Goal: Task Accomplishment & Management: Understand process/instructions

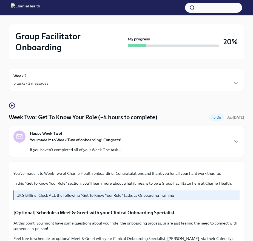
scroll to position [303, 0]
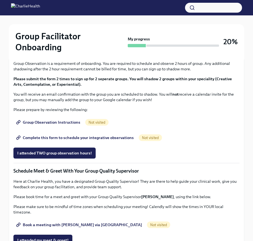
click at [86, 22] on span "I completed these three Docebo courses!" at bounding box center [54, 19] width 74 height 5
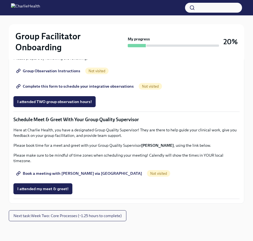
scroll to position [523, 0]
click at [85, 175] on span "Book a meeting with [PERSON_NAME] via [GEOGRAPHIC_DATA]" at bounding box center [79, 172] width 125 height 5
click at [65, 74] on span "Group Observation Instructions" at bounding box center [48, 70] width 63 height 5
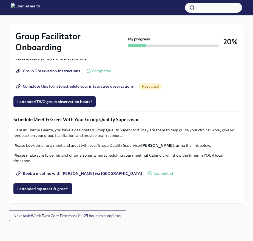
click at [78, 89] on span "Complete this form to schedule your integrative observations" at bounding box center [75, 85] width 117 height 5
click at [106, 216] on span "Next task : Week Two: Core Processes (~1.25 hours to complete)" at bounding box center [67, 215] width 108 height 5
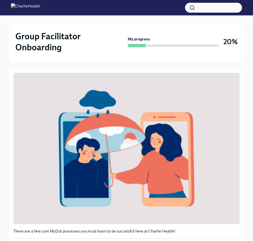
scroll to position [80, 0]
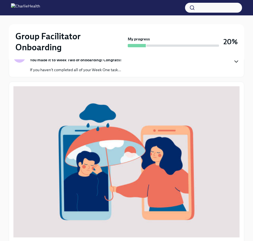
click at [239, 62] on icon "button" at bounding box center [236, 61] width 7 height 7
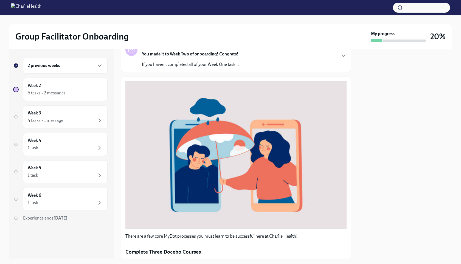
scroll to position [46, 0]
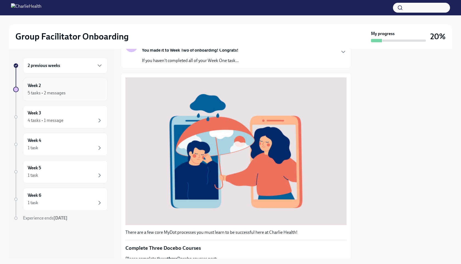
click at [85, 95] on div "5 tasks • 2 messages" at bounding box center [65, 93] width 75 height 7
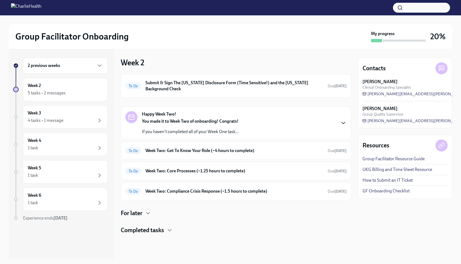
click at [253, 124] on icon "button" at bounding box center [343, 123] width 7 height 7
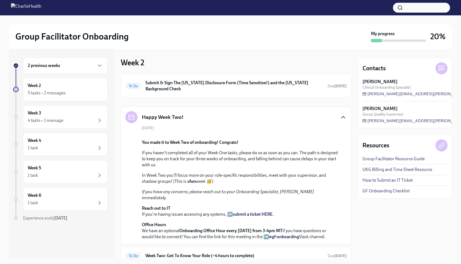
click at [253, 120] on div "Happy Week Two!" at bounding box center [235, 117] width 221 height 12
click at [253, 116] on icon "button" at bounding box center [343, 117] width 7 height 7
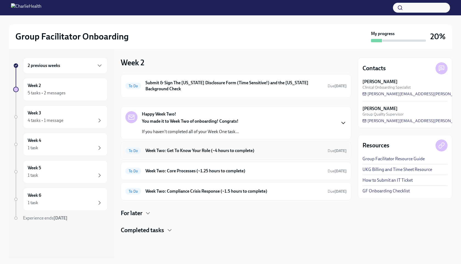
click at [253, 150] on h6 "Week Two: Get To Know Your Role (~4 hours to complete)" at bounding box center [234, 151] width 178 height 6
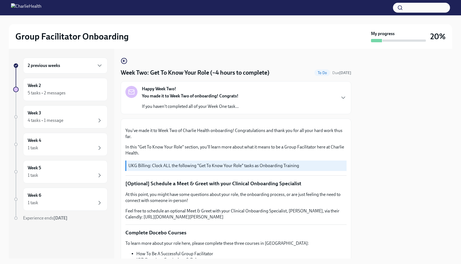
click at [253, 96] on div "Happy Week Two! You made it to Week Two of onboarding! Congrats! If you haven't…" at bounding box center [235, 98] width 221 height 24
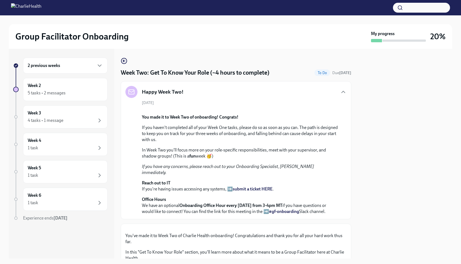
click at [253, 99] on div "Happy Week Two! [DATE] You made it to Week Two of onboarding! Congrats! If you …" at bounding box center [235, 150] width 221 height 129
click at [253, 92] on icon "button" at bounding box center [343, 92] width 3 height 2
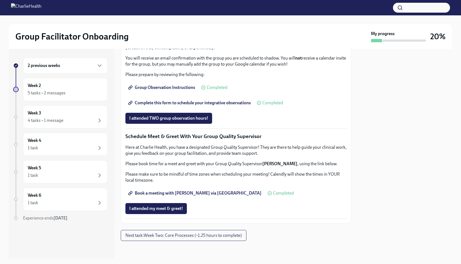
scroll to position [486, 0]
click at [230, 235] on span "Next task : Week Two: Core Processes (~1.25 hours to complete)" at bounding box center [183, 235] width 116 height 5
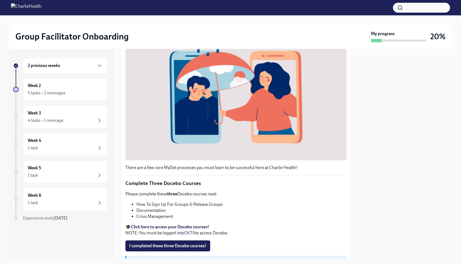
scroll to position [163, 0]
